Goal: Task Accomplishment & Management: Manage account settings

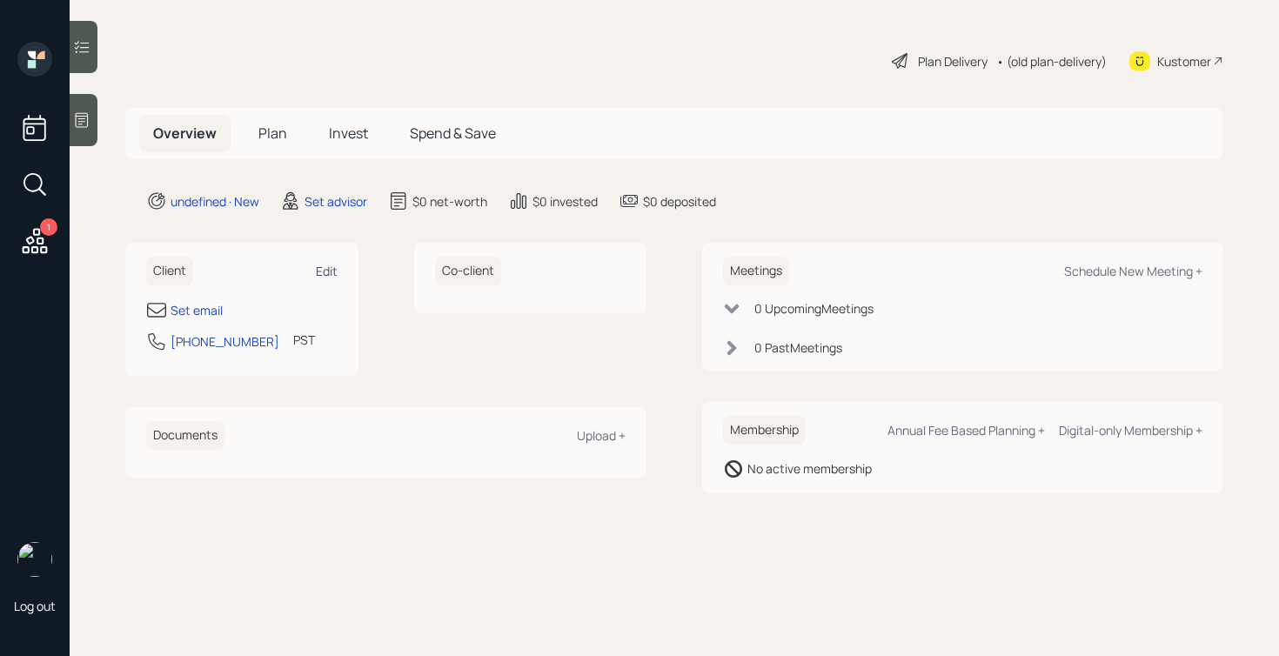
click at [319, 272] on div "Edit" at bounding box center [327, 271] width 22 height 17
select select "America/Los_Angeles"
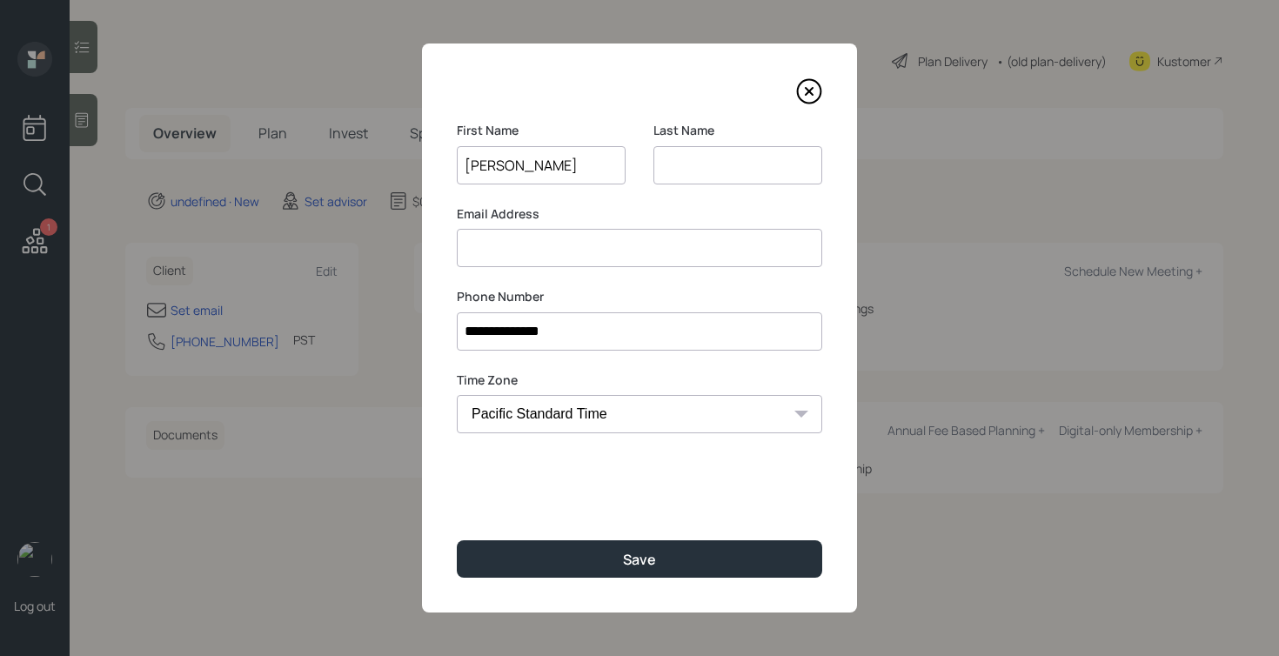
type input "[PERSON_NAME]"
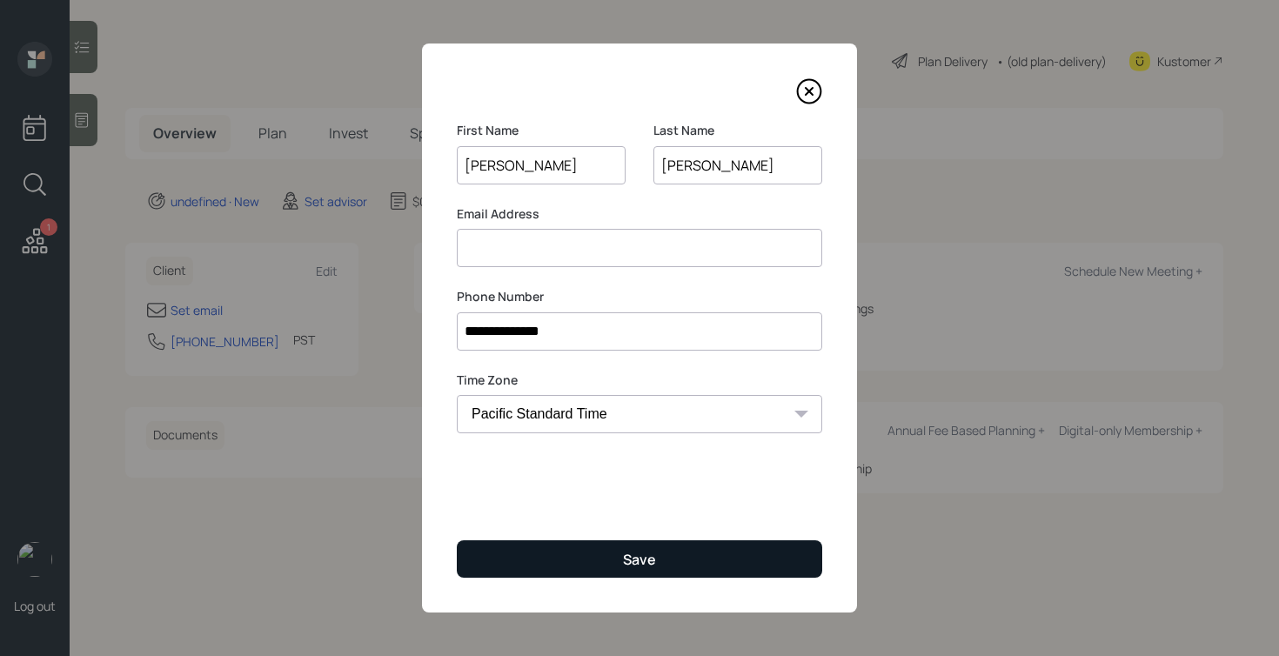
type input "[PERSON_NAME]"
click at [561, 544] on button "Save" at bounding box center [640, 558] width 366 height 37
